Goal: Information Seeking & Learning: Learn about a topic

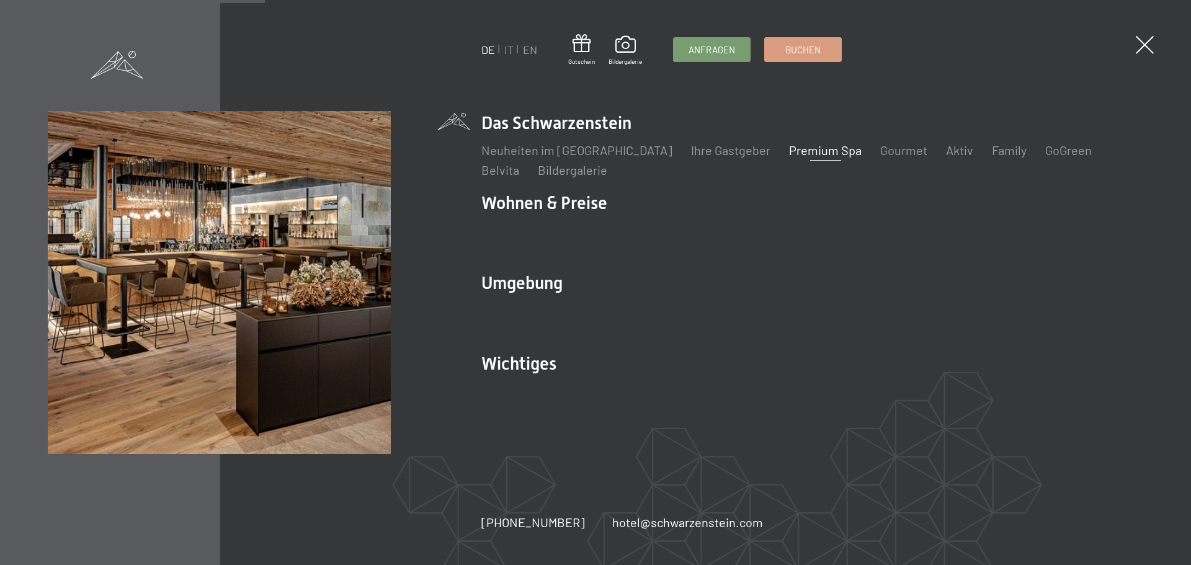
click at [503, 48] on ul "DE IT EN" at bounding box center [509, 50] width 56 height 16
click at [507, 49] on link "IT" at bounding box center [508, 50] width 9 height 14
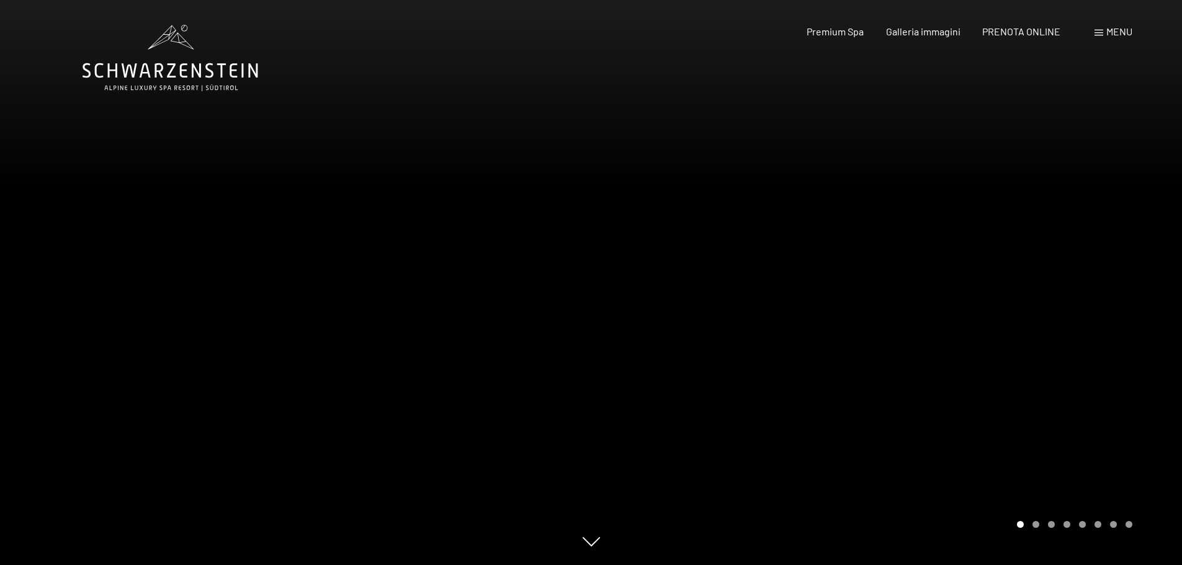
click at [844, 36] on div "Premium Spa" at bounding box center [834, 32] width 57 height 14
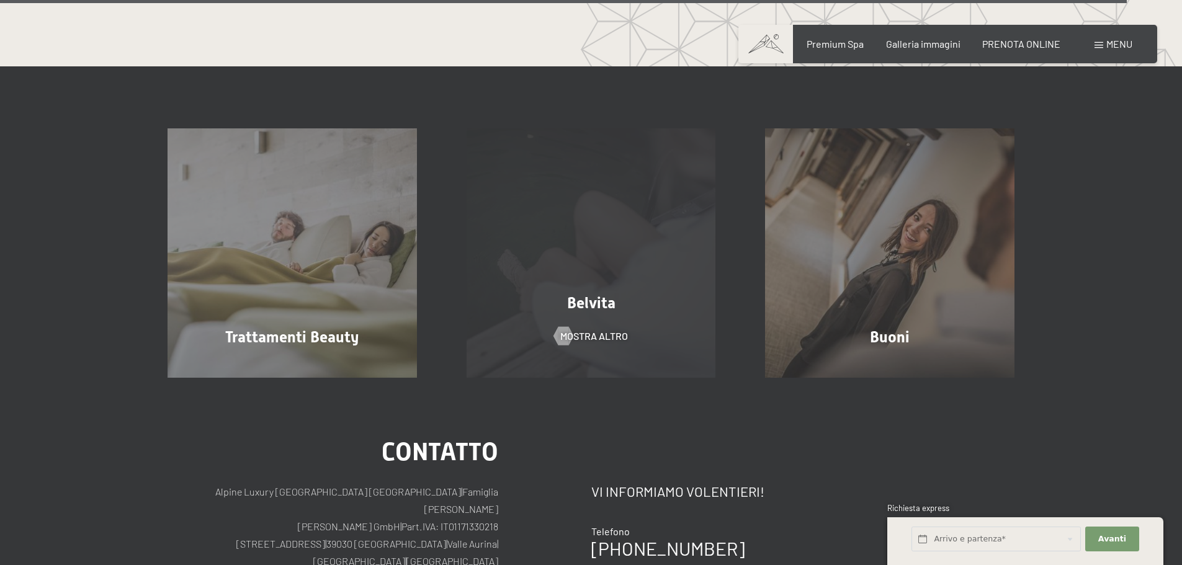
scroll to position [7555, 0]
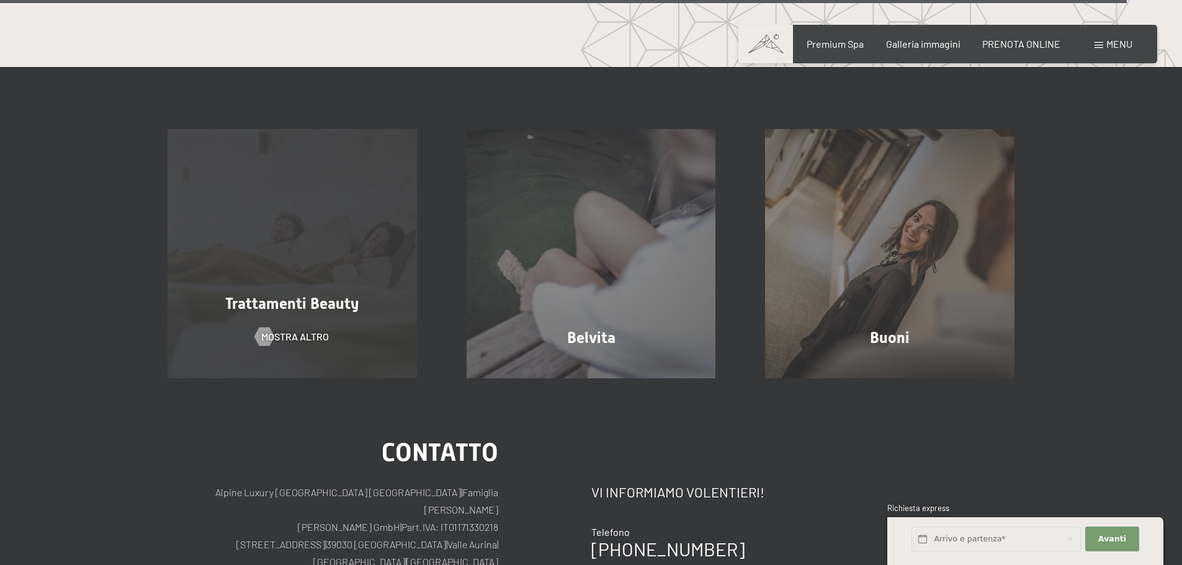
click at [294, 295] on span "Trattamenti Beauty" at bounding box center [291, 304] width 133 height 18
